Goal: Task Accomplishment & Management: Use online tool/utility

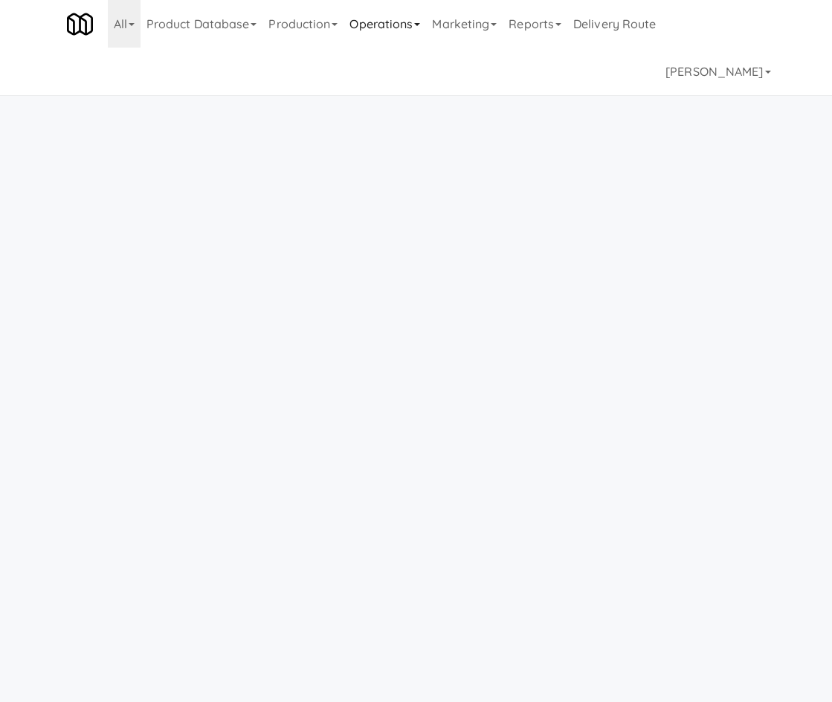
click at [426, 28] on link "Operations" at bounding box center [384, 24] width 83 height 48
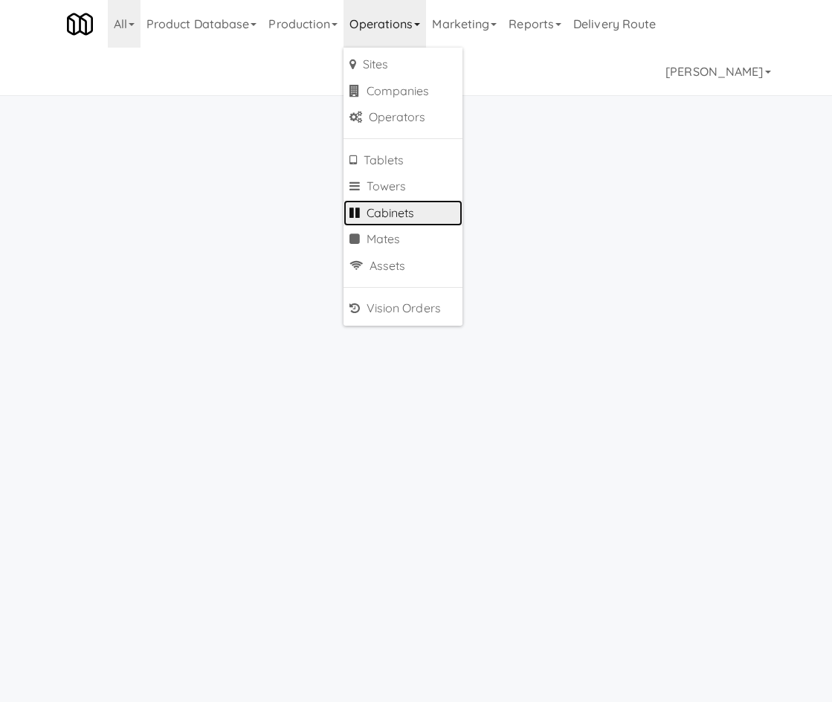
click at [417, 221] on link "Cabinets" at bounding box center [402, 213] width 119 height 27
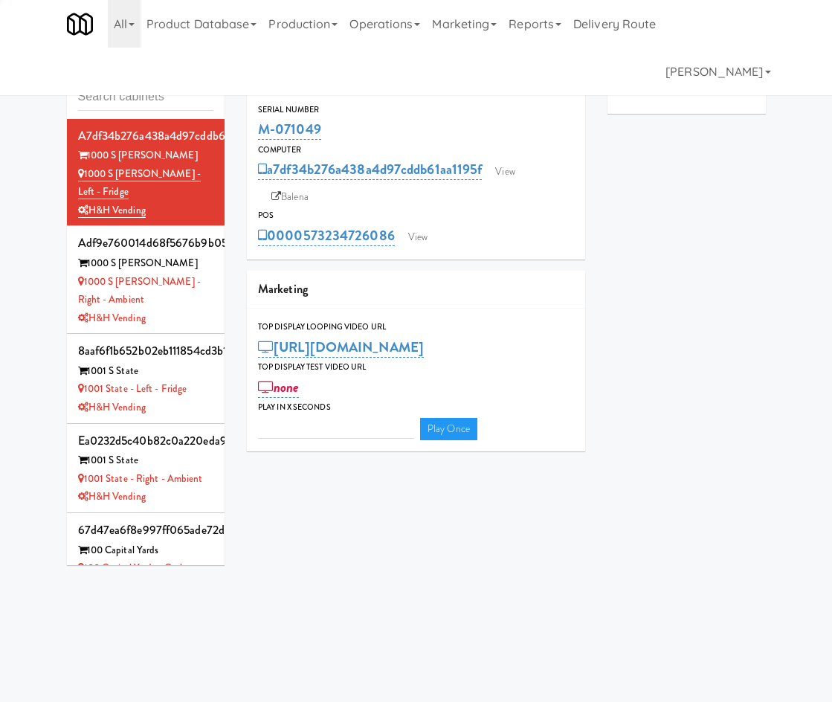
type input "3"
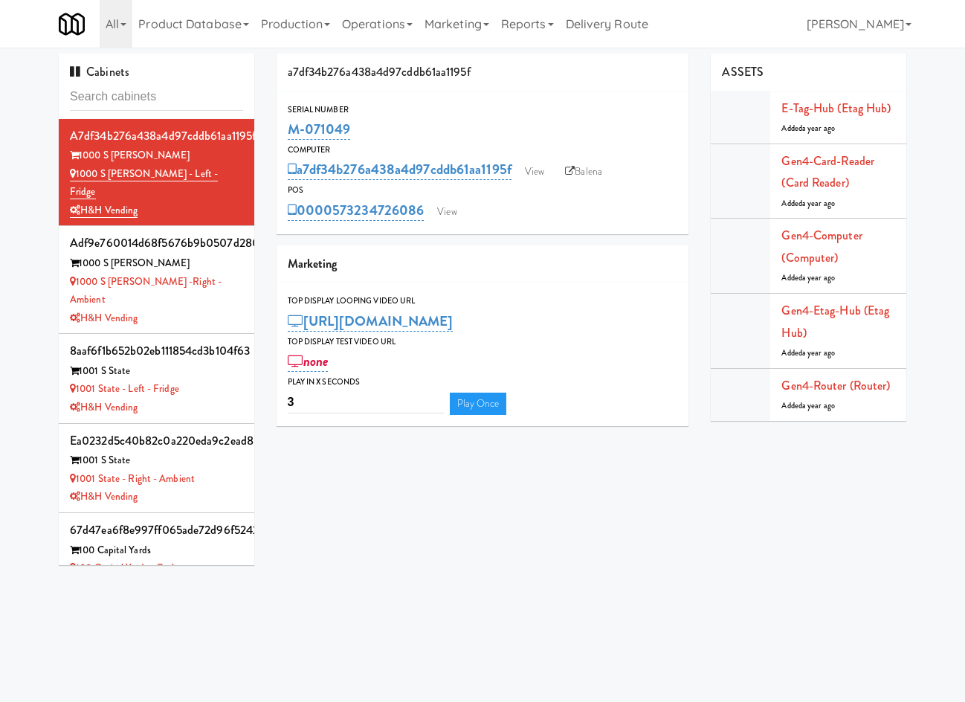
click at [102, 91] on input "text" at bounding box center [156, 97] width 173 height 28
type input "[PERSON_NAME]"
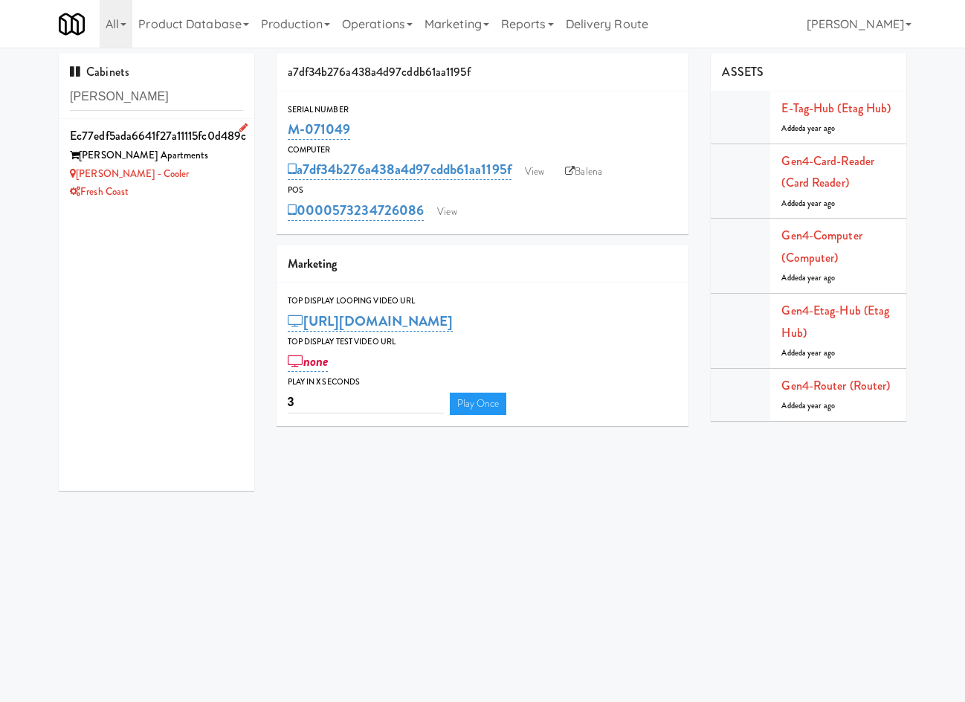
click at [190, 185] on div "Fresh Coast" at bounding box center [156, 192] width 173 height 19
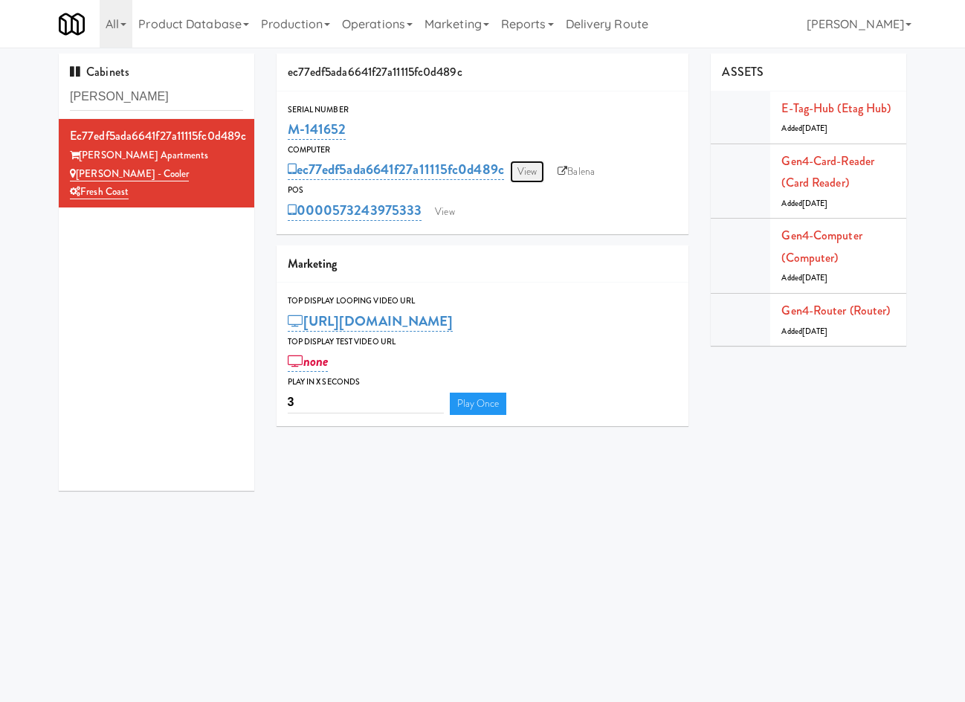
click at [540, 166] on link "View" at bounding box center [527, 172] width 34 height 22
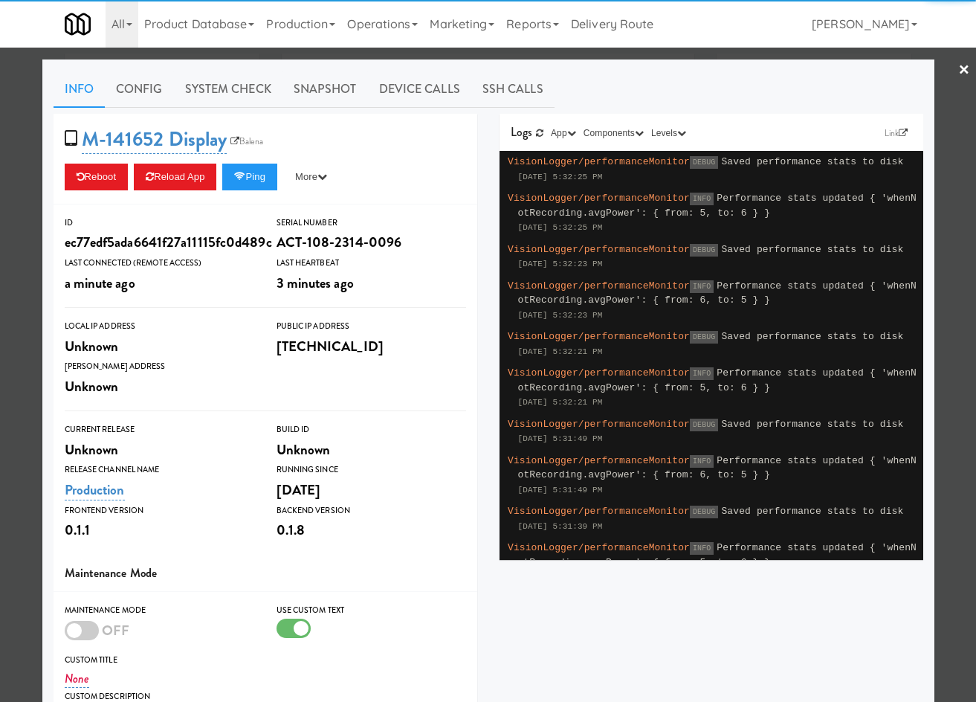
click at [88, 623] on div at bounding box center [82, 630] width 34 height 19
click at [0, 0] on input "checkbox" at bounding box center [0, 0] width 0 height 0
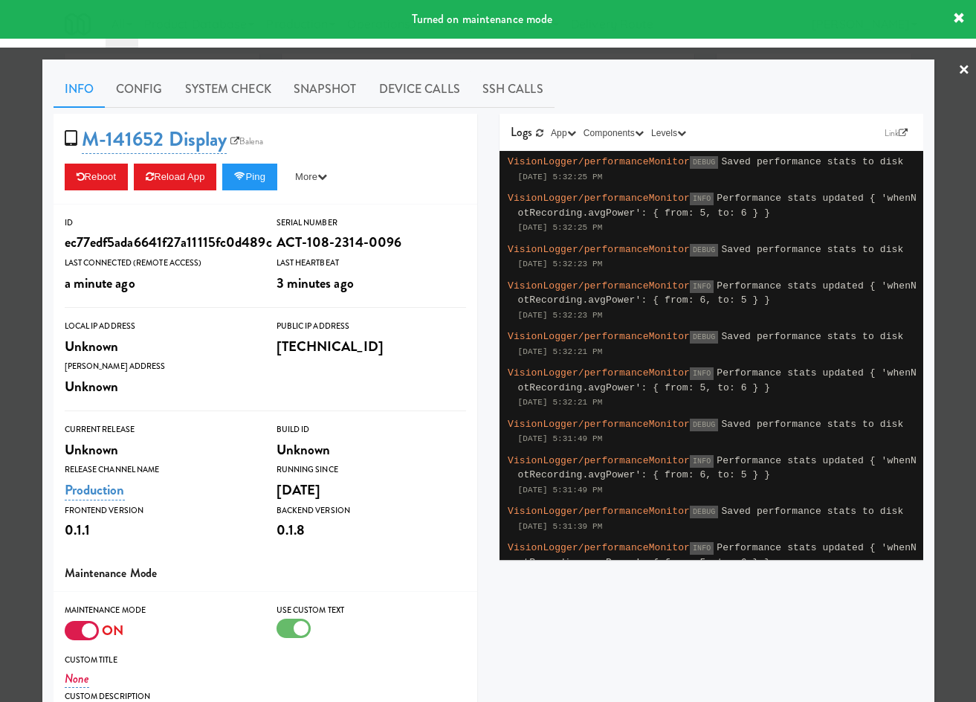
click at [16, 610] on div at bounding box center [488, 351] width 976 height 702
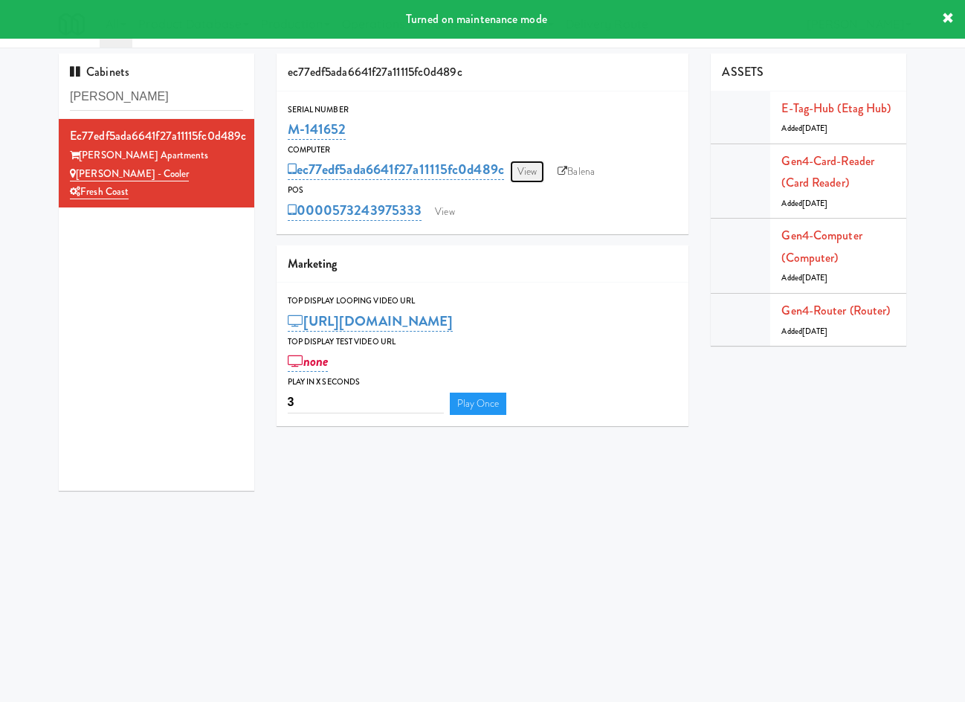
click at [527, 169] on link "View" at bounding box center [527, 172] width 34 height 22
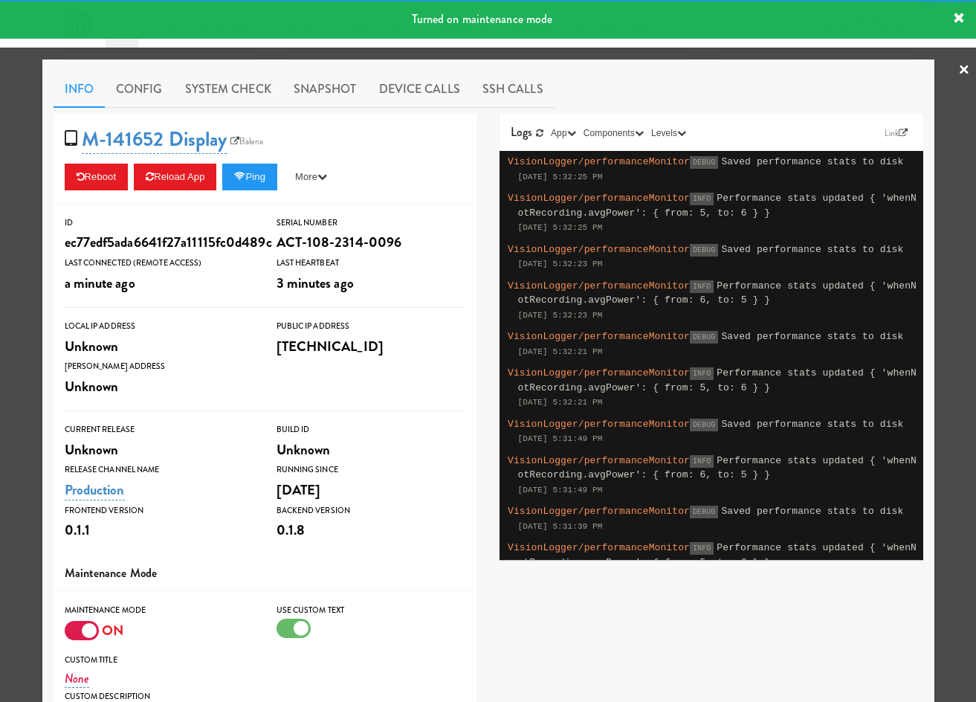
scroll to position [181, 0]
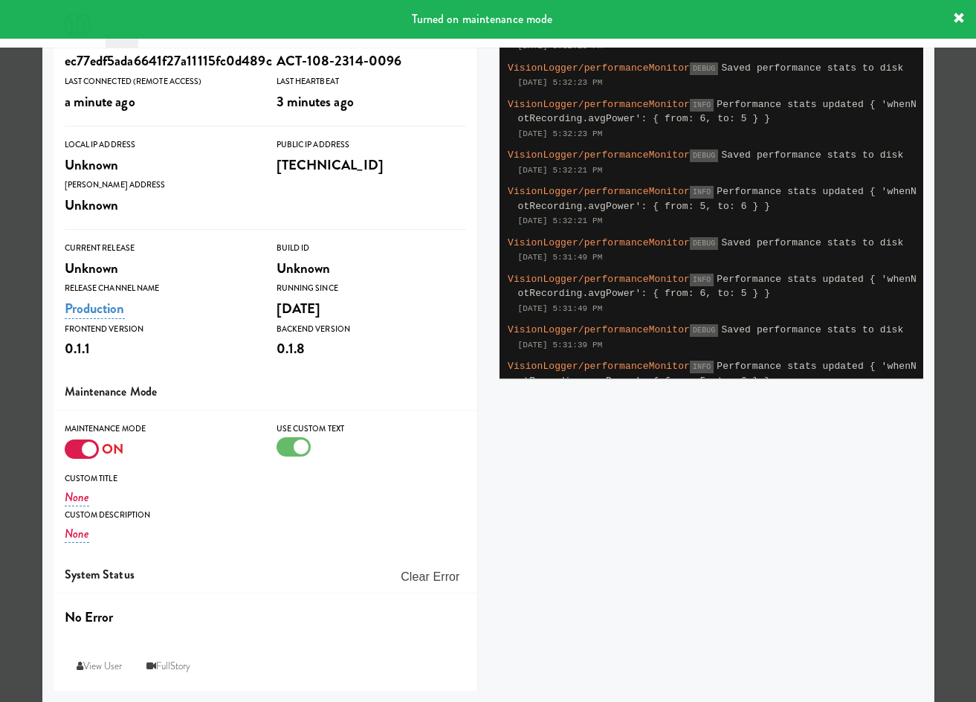
drag, startPoint x: 17, startPoint y: 512, endPoint x: 289, endPoint y: 320, distance: 333.3
click at [19, 510] on div at bounding box center [488, 351] width 976 height 702
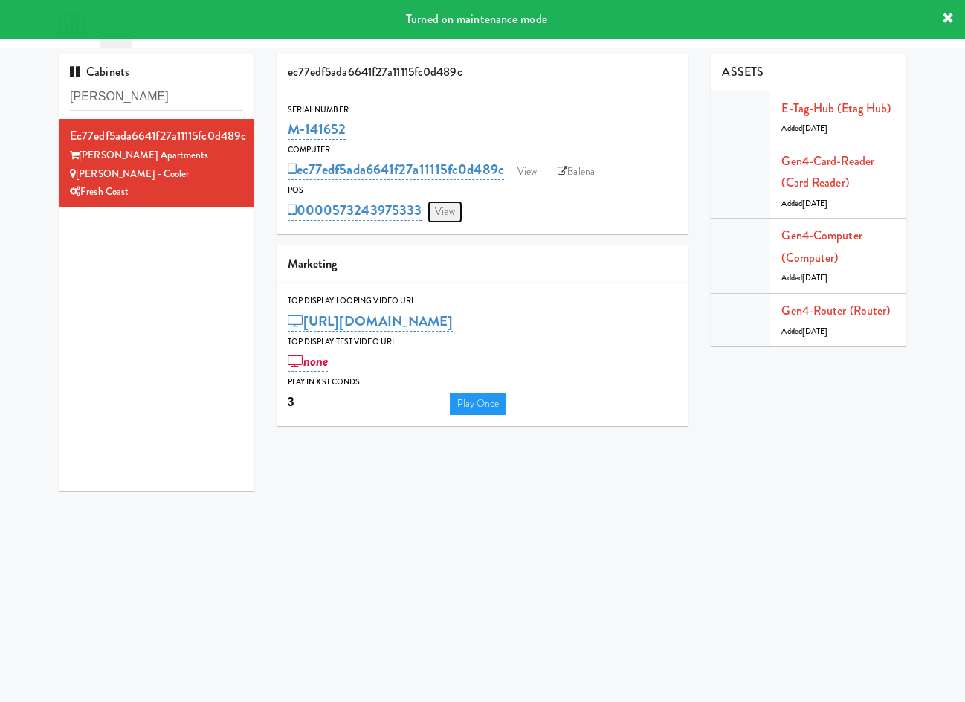
click at [444, 210] on link "View" at bounding box center [444, 212] width 34 height 22
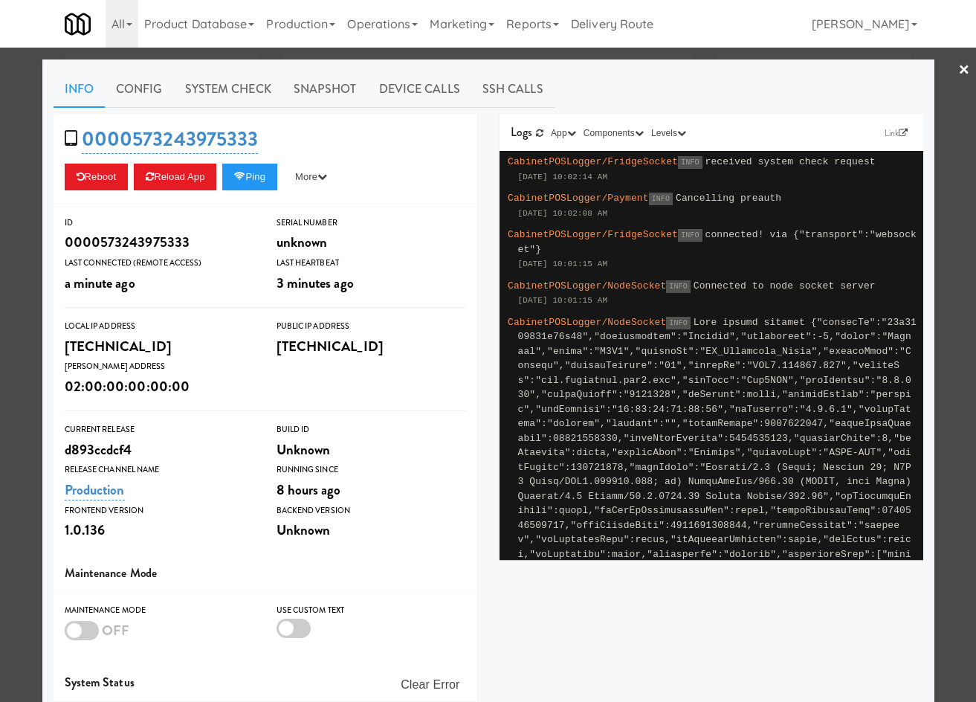
click at [65, 627] on div at bounding box center [82, 630] width 34 height 19
click at [0, 0] on input "checkbox" at bounding box center [0, 0] width 0 height 0
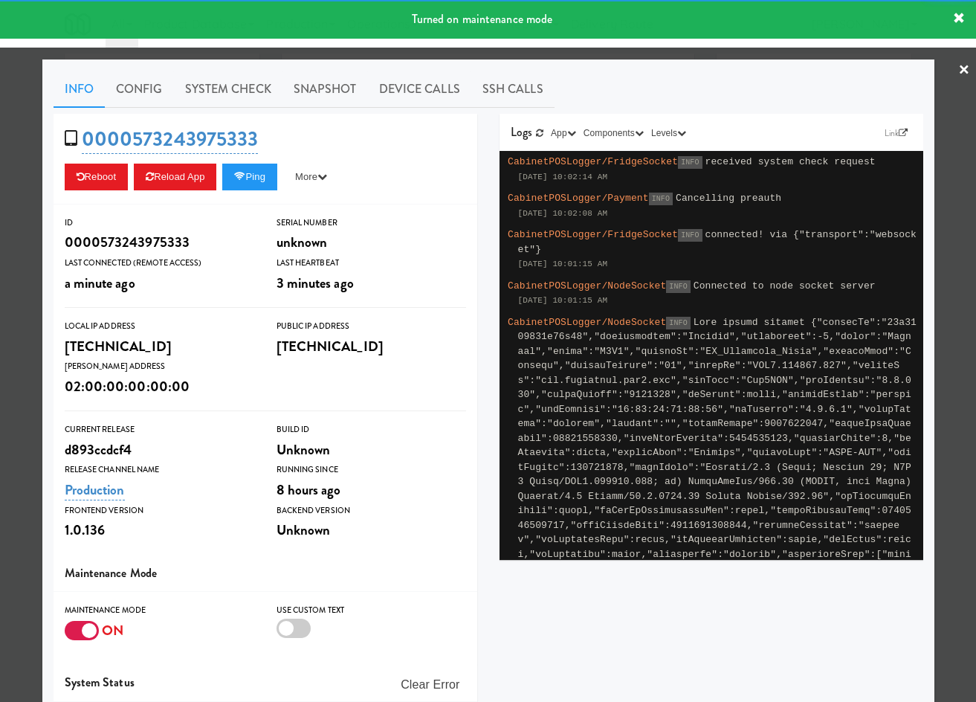
click at [286, 628] on div at bounding box center [294, 627] width 34 height 19
click at [0, 0] on input "checkbox" at bounding box center [0, 0] width 0 height 0
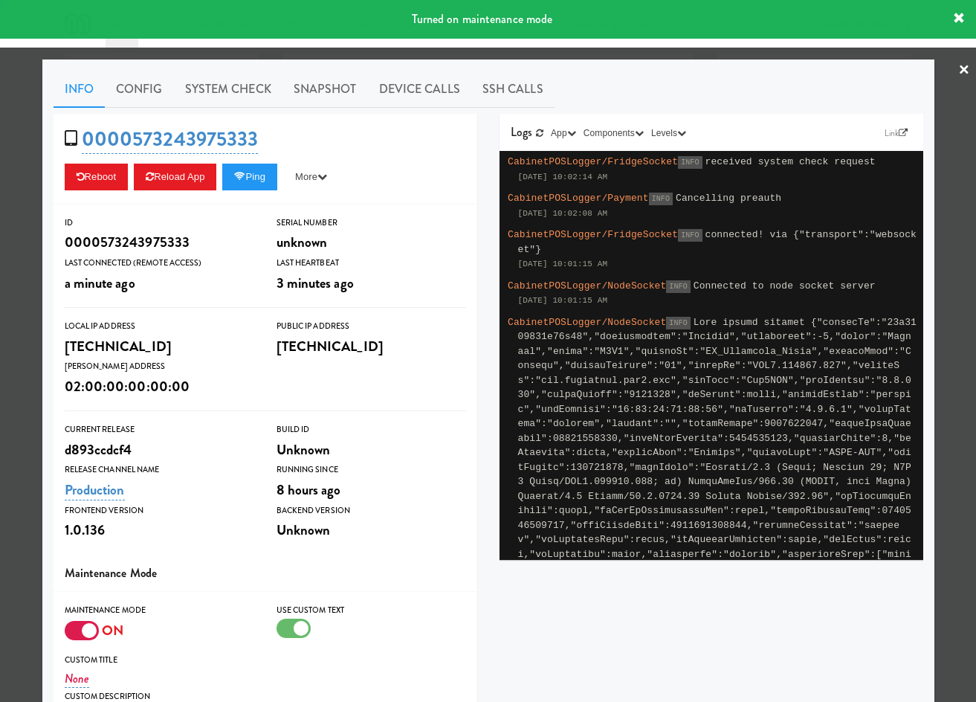
scroll to position [181, 0]
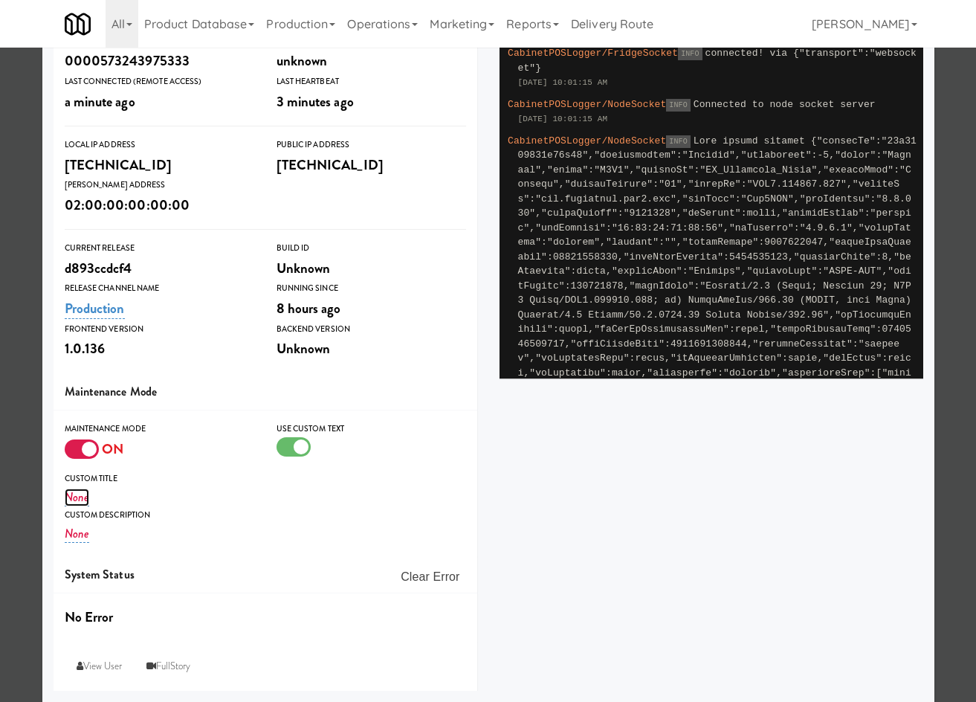
click at [70, 494] on link "None" at bounding box center [77, 497] width 25 height 18
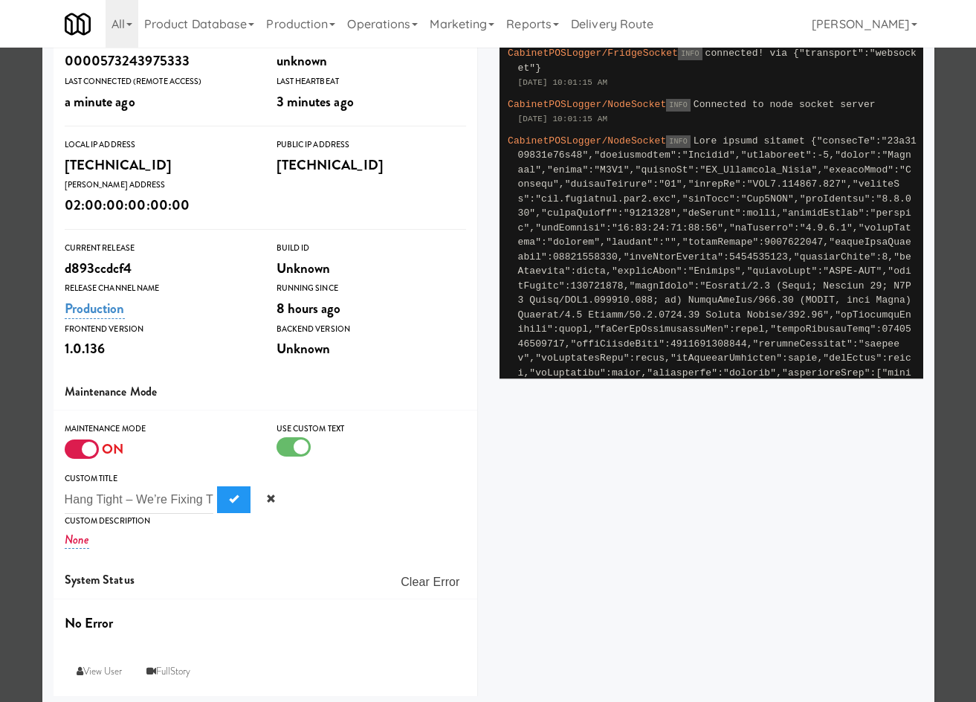
scroll to position [0, 36]
type input "Hang Tight – We’re Fixing Things!"
click at [217, 495] on button "Submit" at bounding box center [233, 499] width 33 height 27
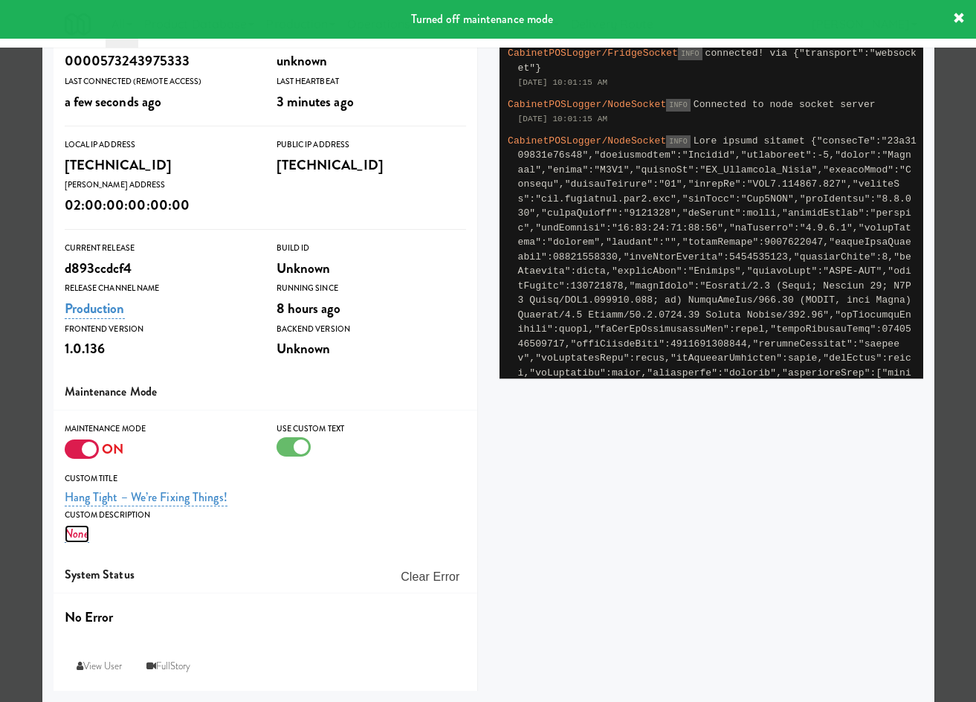
click at [71, 534] on link "None" at bounding box center [77, 534] width 25 height 18
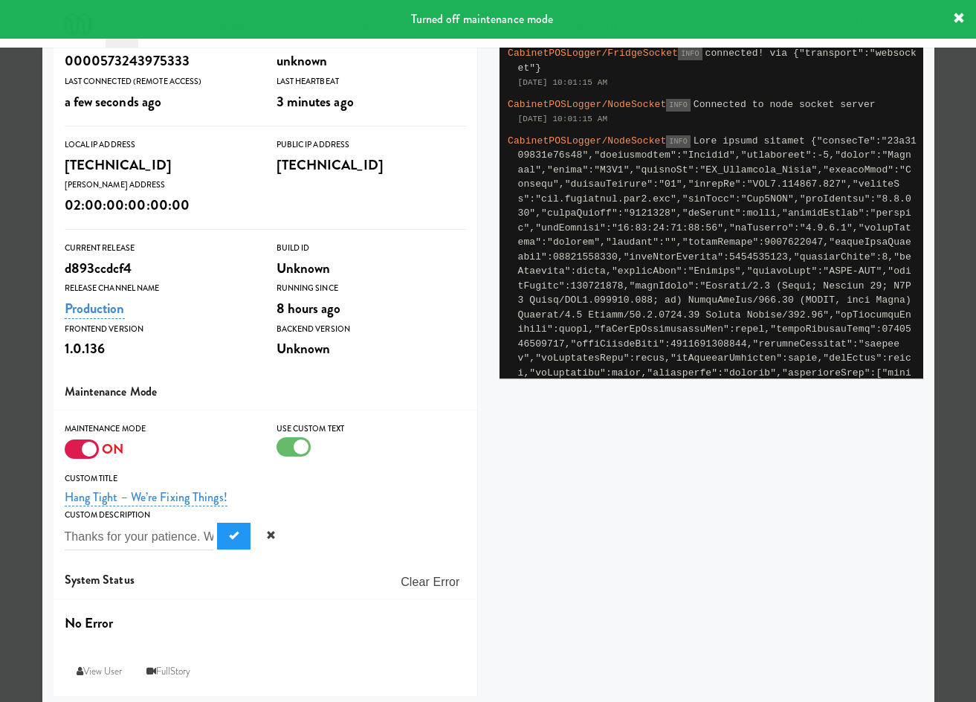
scroll to position [0, 228]
type input "Thanks for your patience. We will send an email when it's back online."
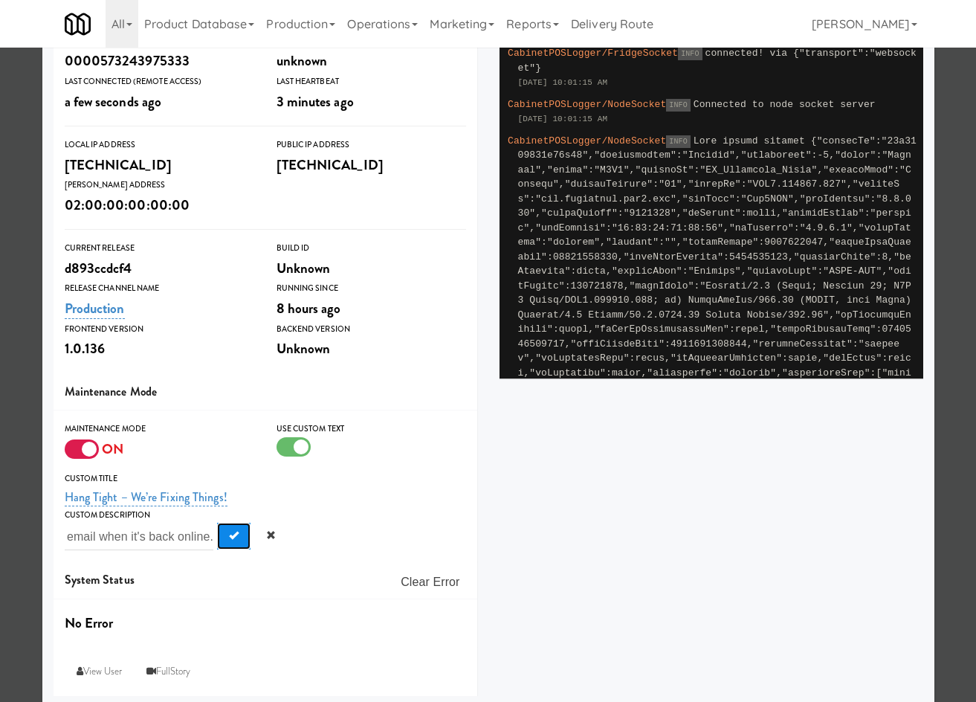
scroll to position [0, 0]
click at [229, 539] on span "Submit" at bounding box center [234, 535] width 10 height 10
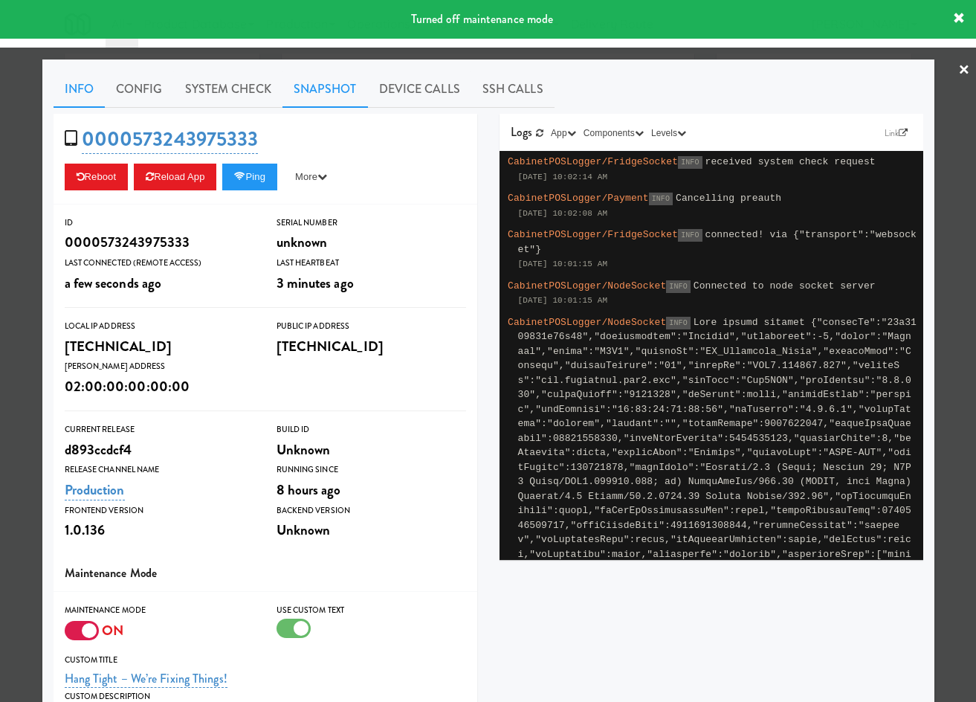
click at [317, 86] on link "Snapshot" at bounding box center [324, 89] width 85 height 37
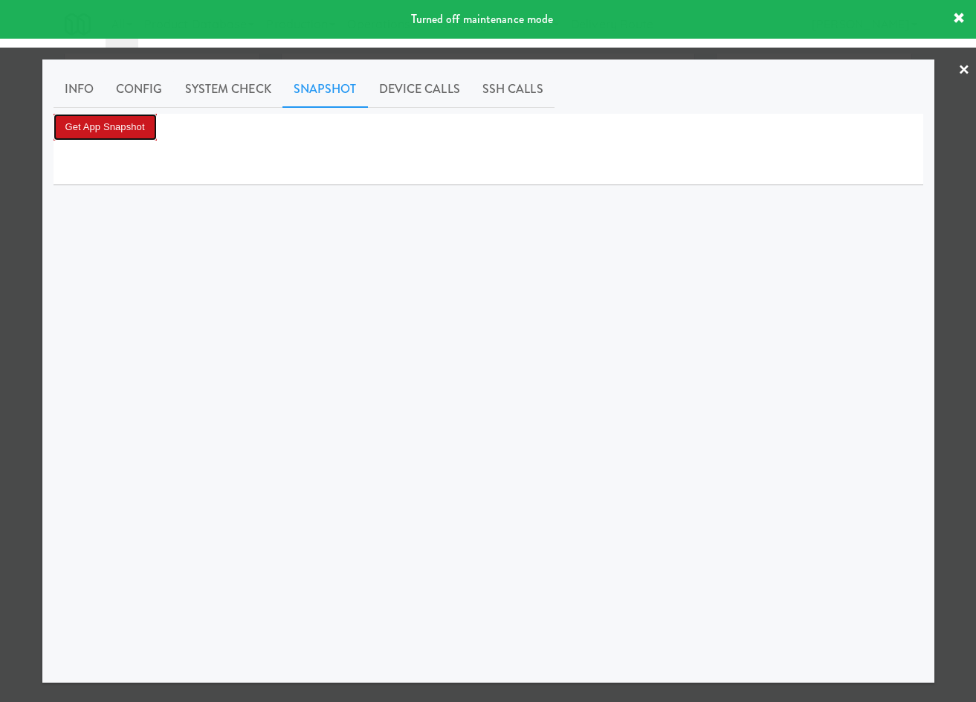
click at [121, 134] on button "Get App Snapshot" at bounding box center [105, 127] width 103 height 27
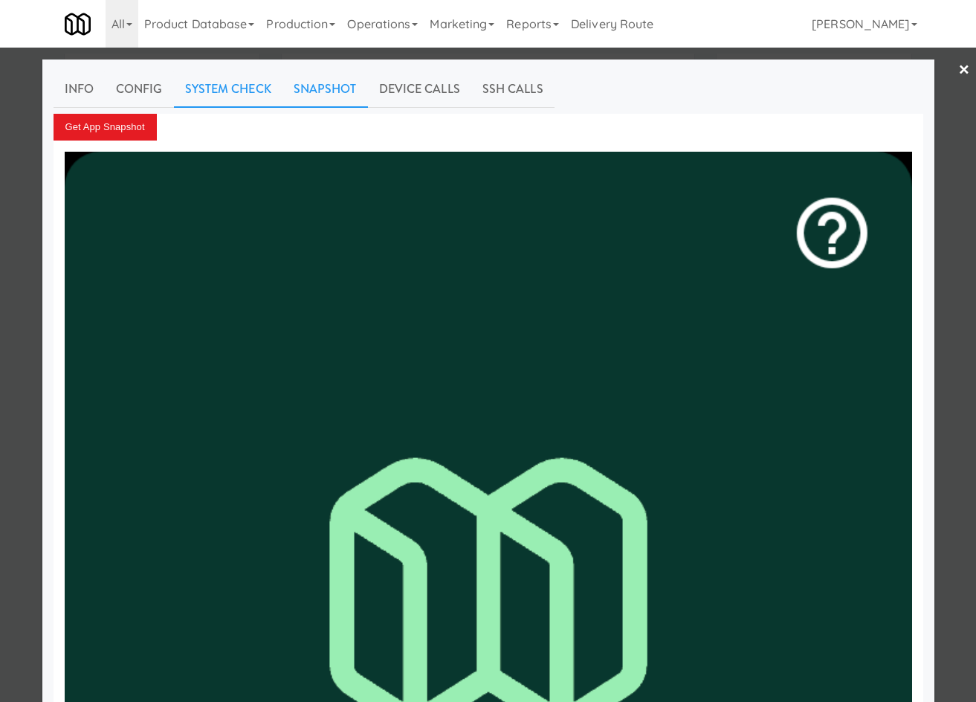
click at [247, 88] on link "System Check" at bounding box center [228, 89] width 109 height 37
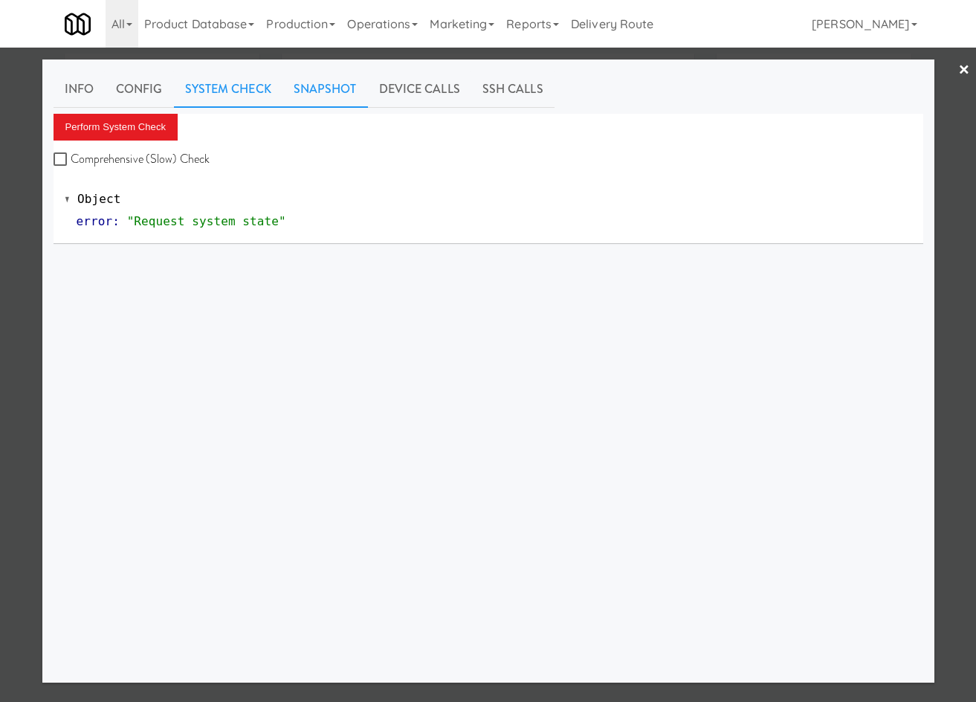
click at [311, 91] on link "Snapshot" at bounding box center [324, 89] width 85 height 37
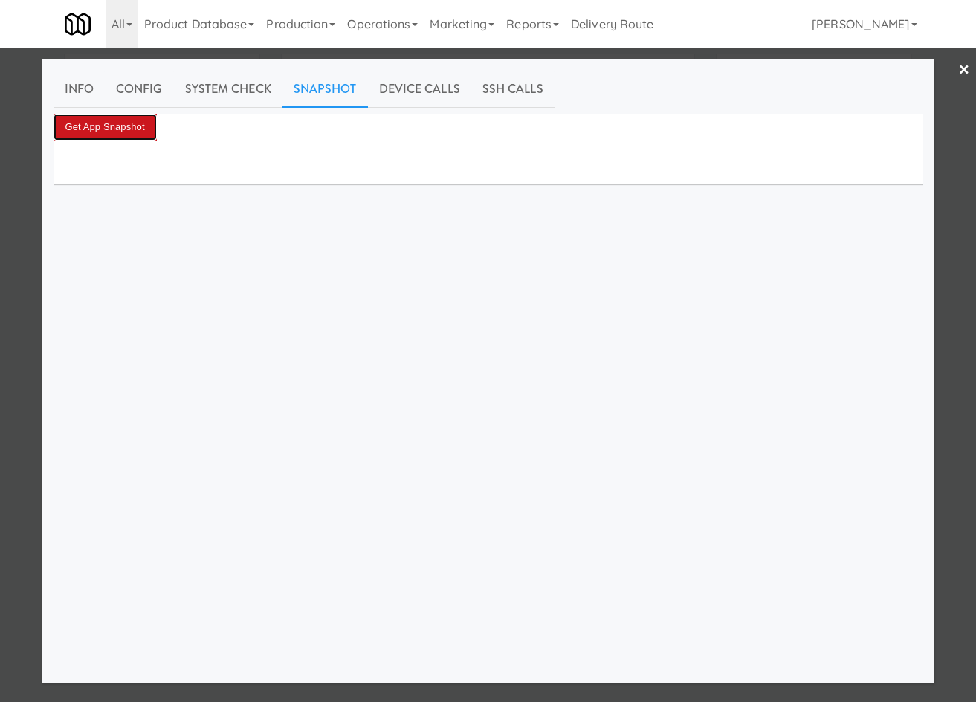
click at [142, 132] on button "Get App Snapshot" at bounding box center [105, 127] width 103 height 27
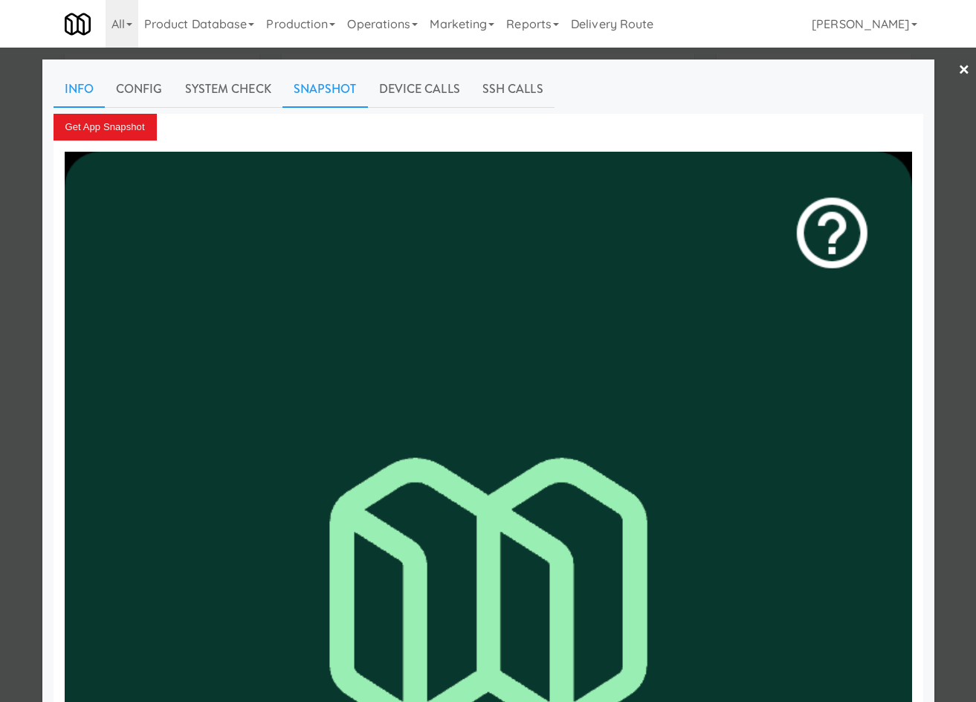
click at [92, 88] on link "Info" at bounding box center [79, 89] width 51 height 37
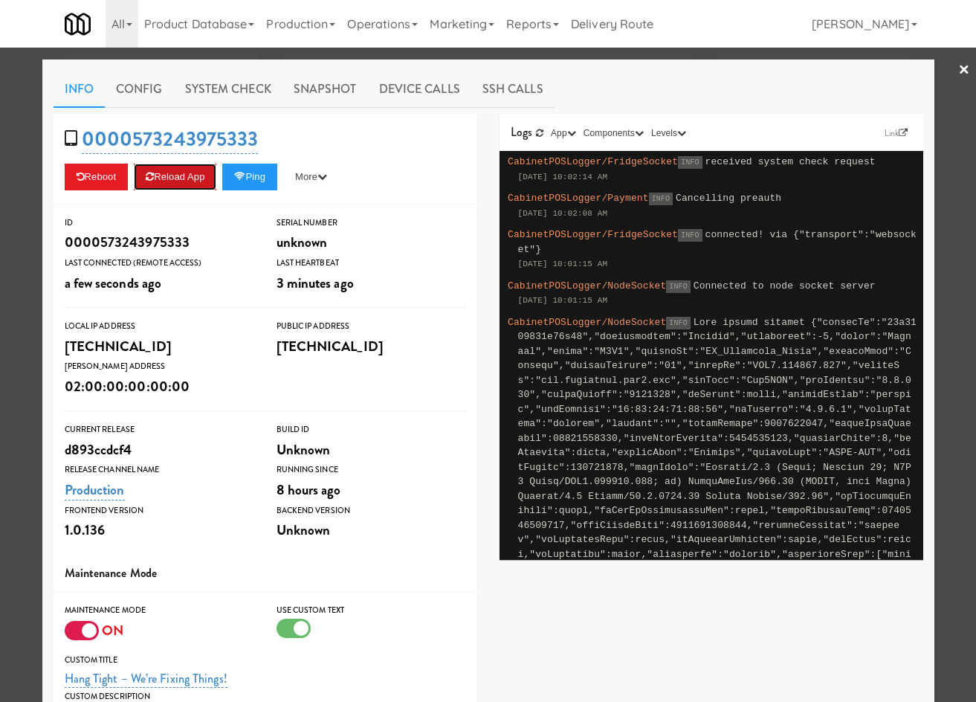
click at [167, 183] on button "Reload App" at bounding box center [175, 177] width 83 height 27
click at [236, 99] on link "System Check" at bounding box center [228, 89] width 109 height 37
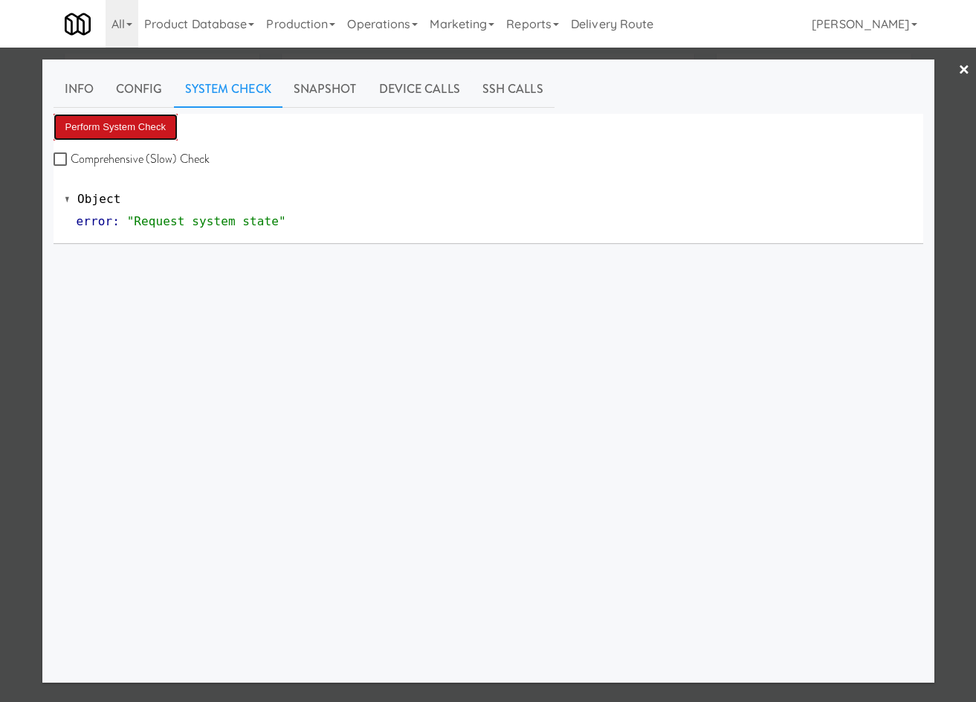
click at [155, 129] on button "Perform System Check" at bounding box center [116, 127] width 125 height 27
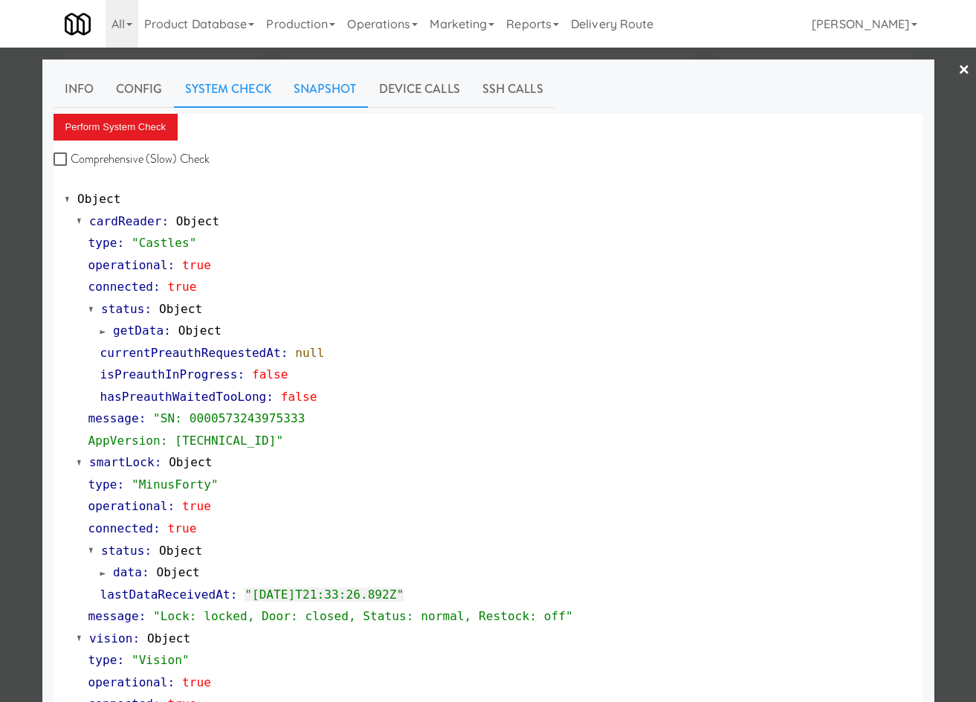
click at [319, 95] on link "Snapshot" at bounding box center [324, 89] width 85 height 37
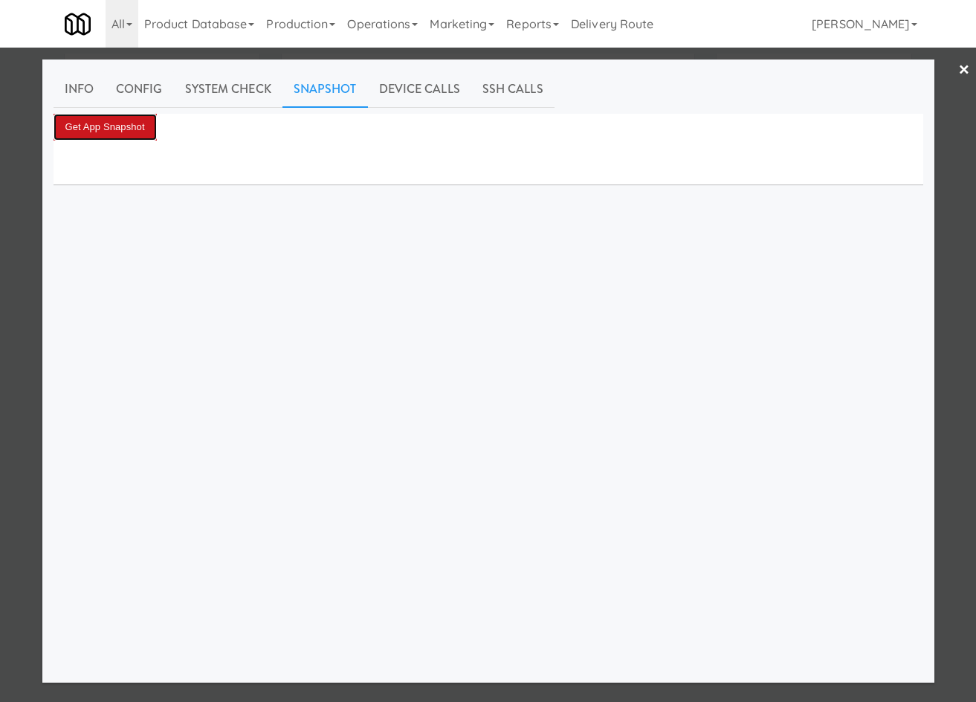
click at [135, 134] on button "Get App Snapshot" at bounding box center [105, 127] width 103 height 27
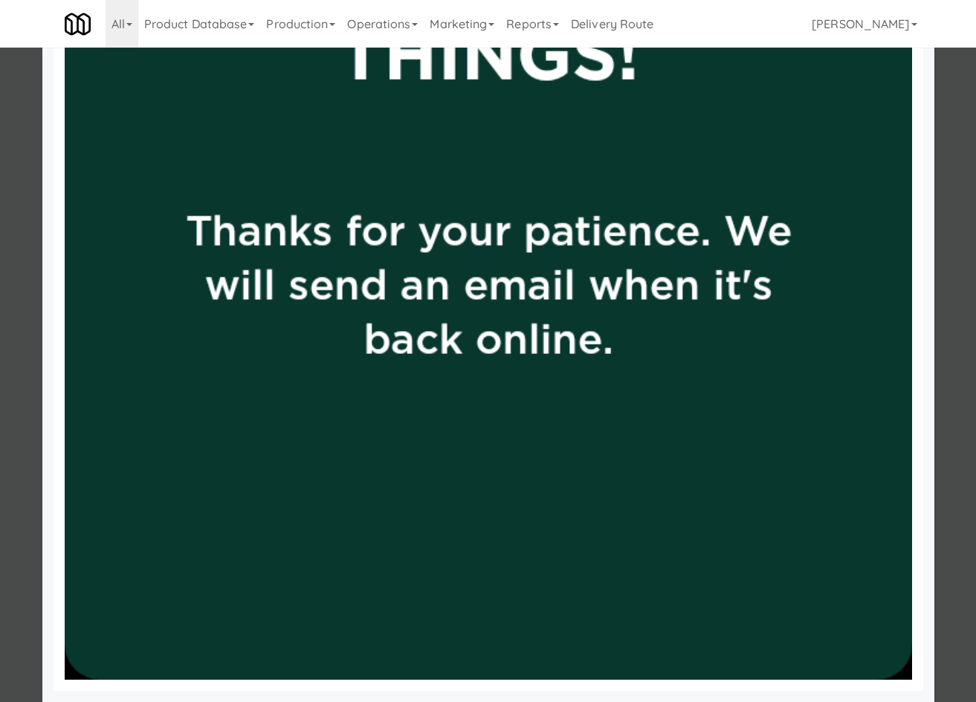
scroll to position [805, 0]
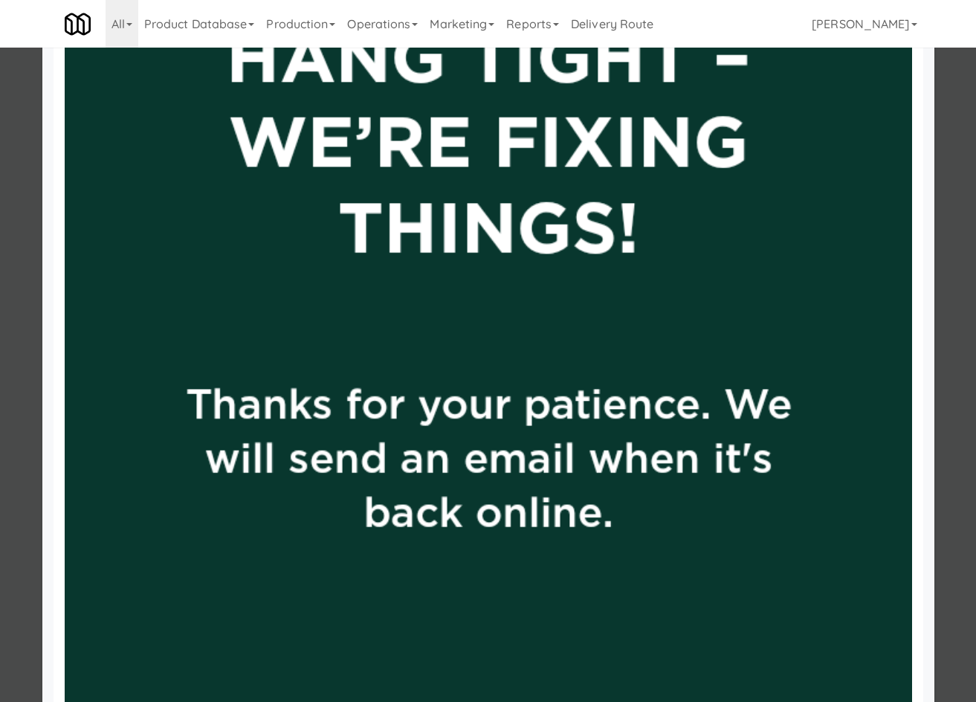
click at [247, 204] on img at bounding box center [488, 100] width 847 height 1507
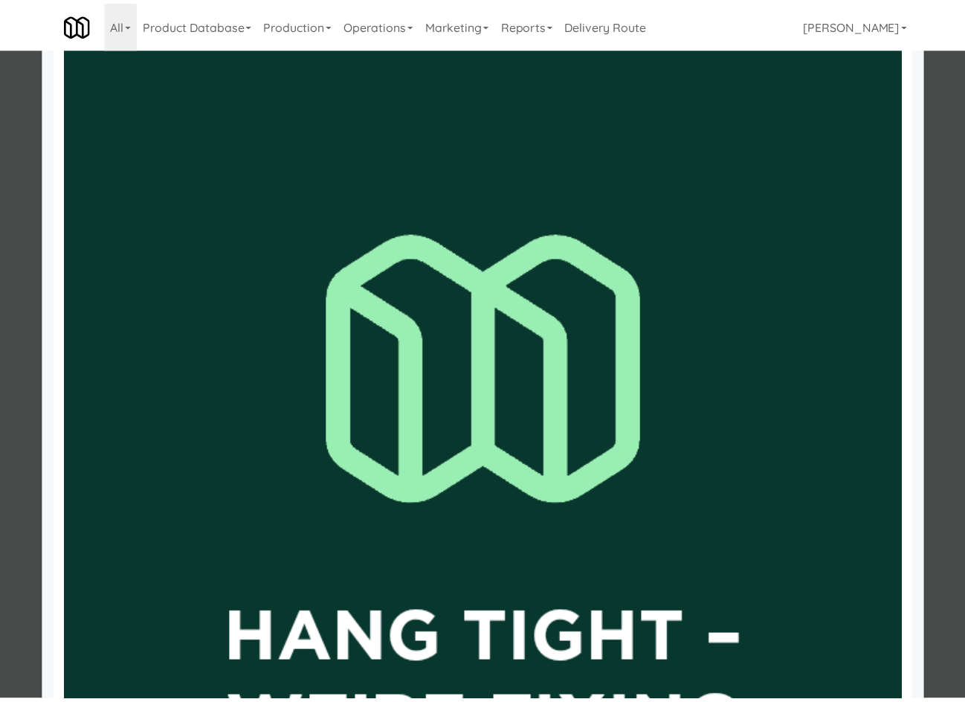
scroll to position [0, 0]
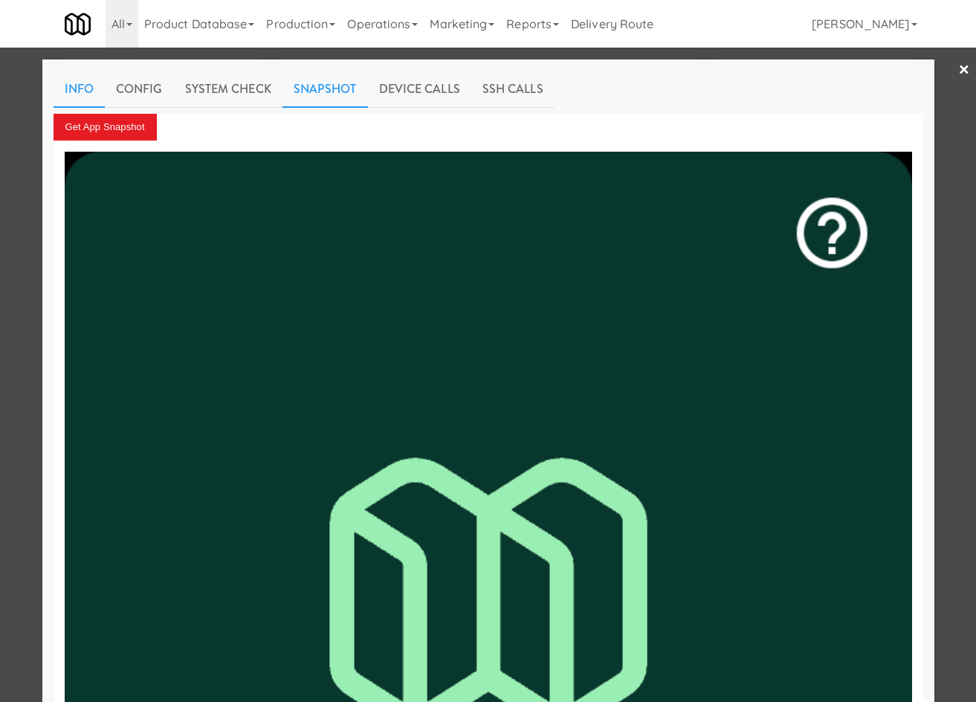
click at [89, 94] on link "Info" at bounding box center [79, 89] width 51 height 37
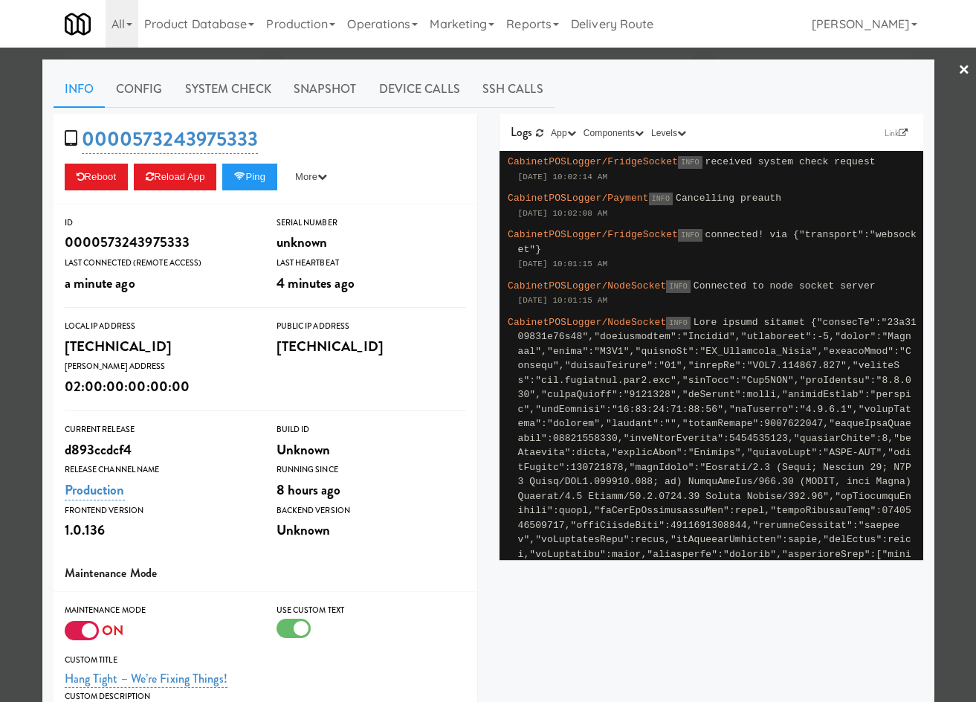
click at [20, 366] on div at bounding box center [488, 351] width 976 height 702
